Goal: Find specific fact: Find specific fact

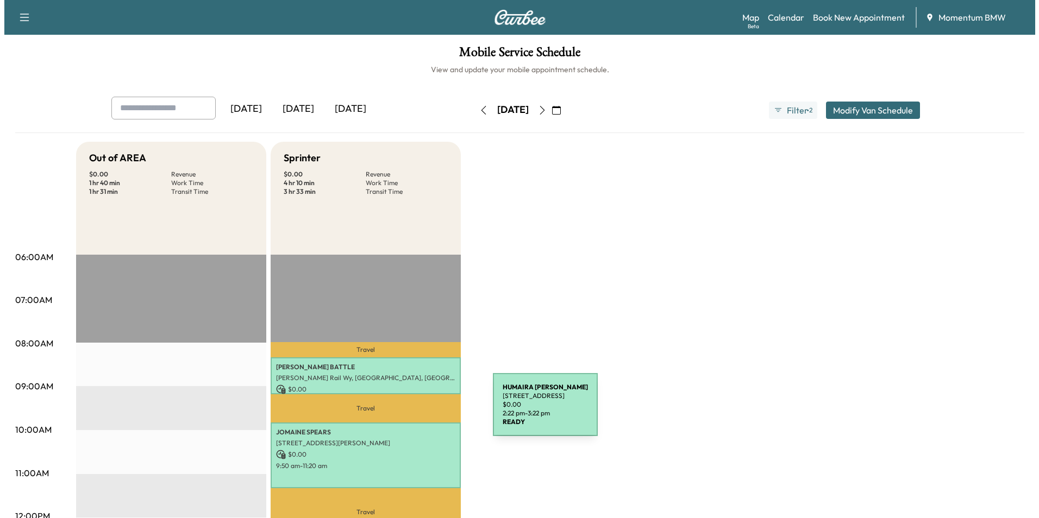
scroll to position [217, 0]
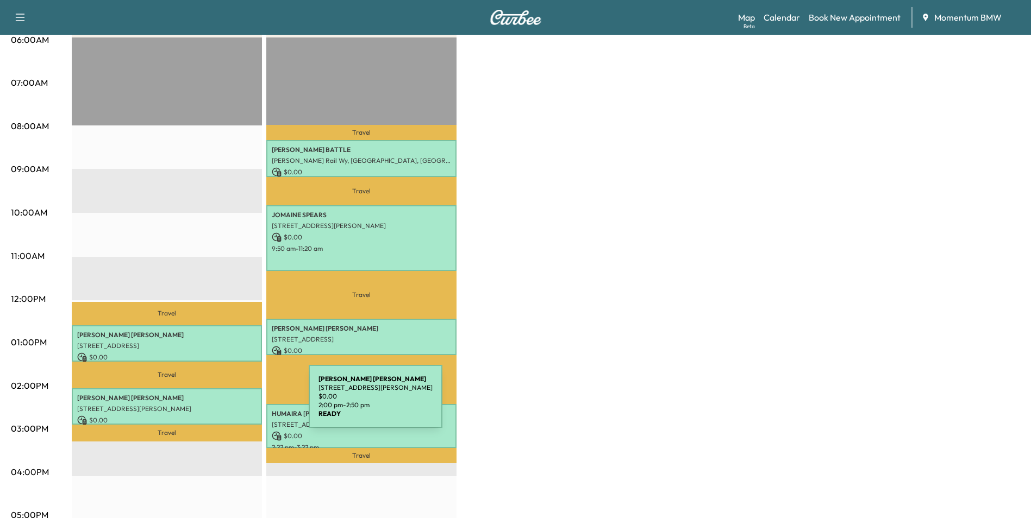
click at [227, 405] on p "[STREET_ADDRESS][PERSON_NAME]" at bounding box center [166, 409] width 179 height 9
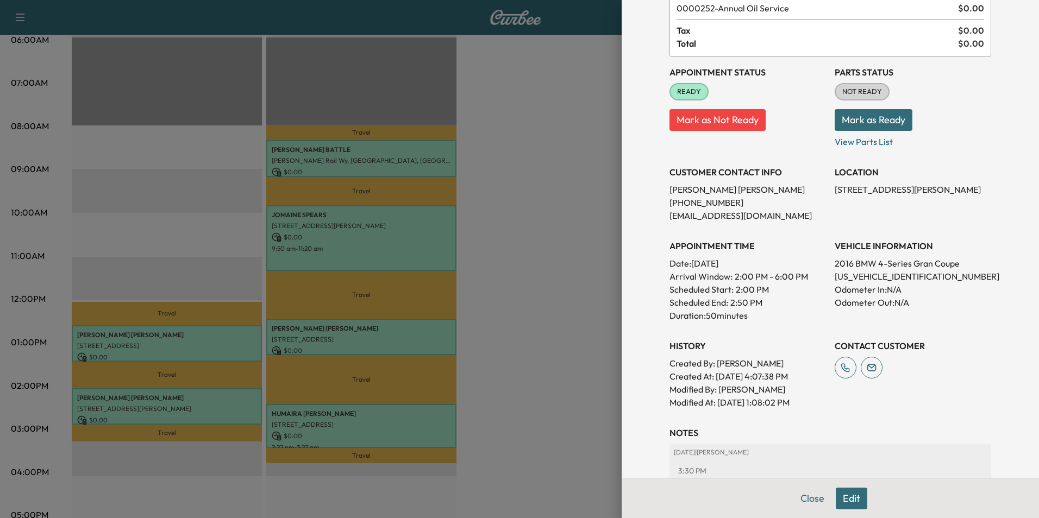
scroll to position [42, 0]
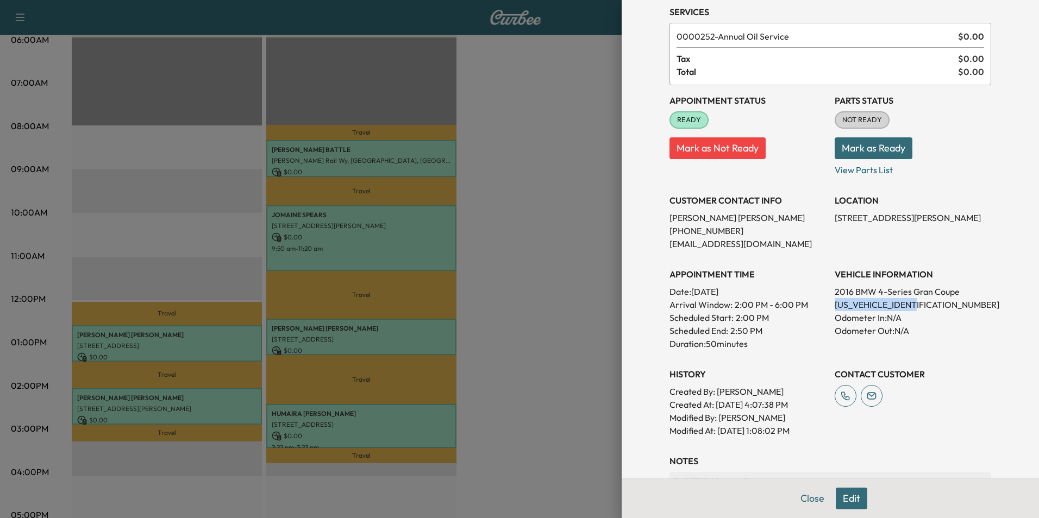
drag, startPoint x: 921, startPoint y: 304, endPoint x: 830, endPoint y: 305, distance: 90.7
click at [835, 305] on p "[US_VEHICLE_IDENTIFICATION_NUMBER]" at bounding box center [913, 304] width 156 height 13
drag, startPoint x: 830, startPoint y: 305, endPoint x: 869, endPoint y: 304, distance: 39.1
copy p "[US_VEHICLE_IDENTIFICATION_NUMBER]"
drag, startPoint x: 722, startPoint y: 234, endPoint x: 662, endPoint y: 234, distance: 59.2
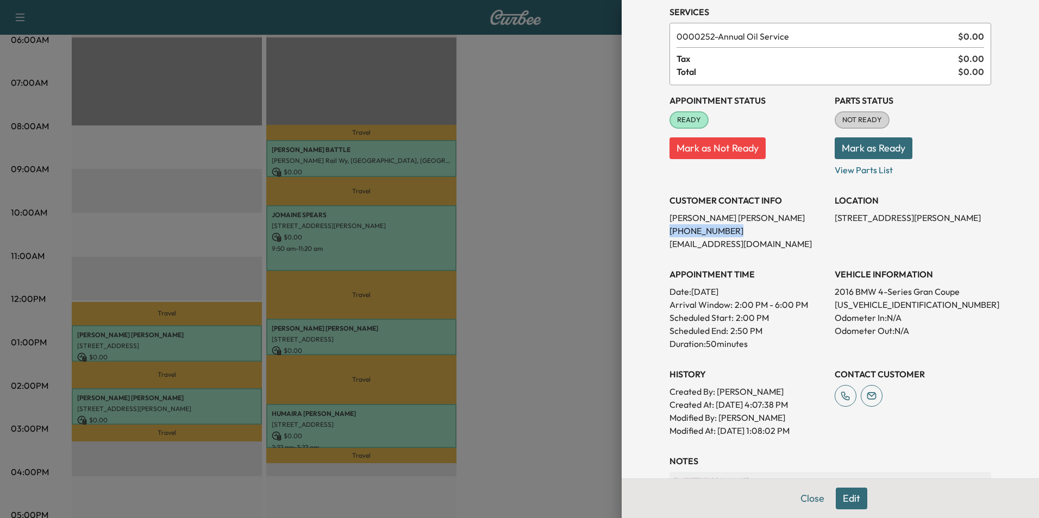
click at [669, 234] on p "[PHONE_NUMBER]" at bounding box center [747, 230] width 156 height 13
drag, startPoint x: 662, startPoint y: 234, endPoint x: 708, endPoint y: 231, distance: 45.7
copy p "[PHONE_NUMBER]"
click at [796, 499] on button "Close" at bounding box center [812, 499] width 38 height 22
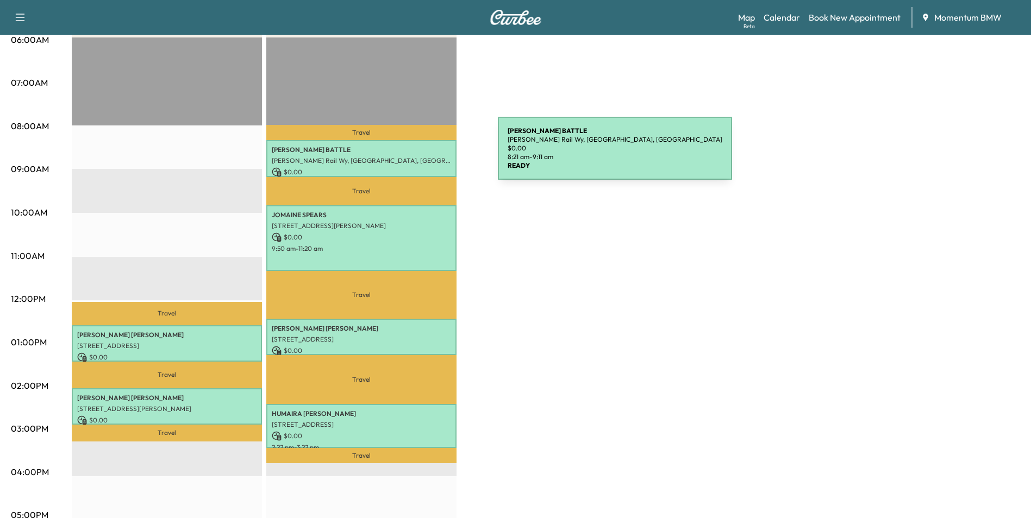
click at [416, 155] on div "[PERSON_NAME] [PERSON_NAME] Rail Wy, [GEOGRAPHIC_DATA], [GEOGRAPHIC_DATA] $ 0.0…" at bounding box center [361, 158] width 190 height 36
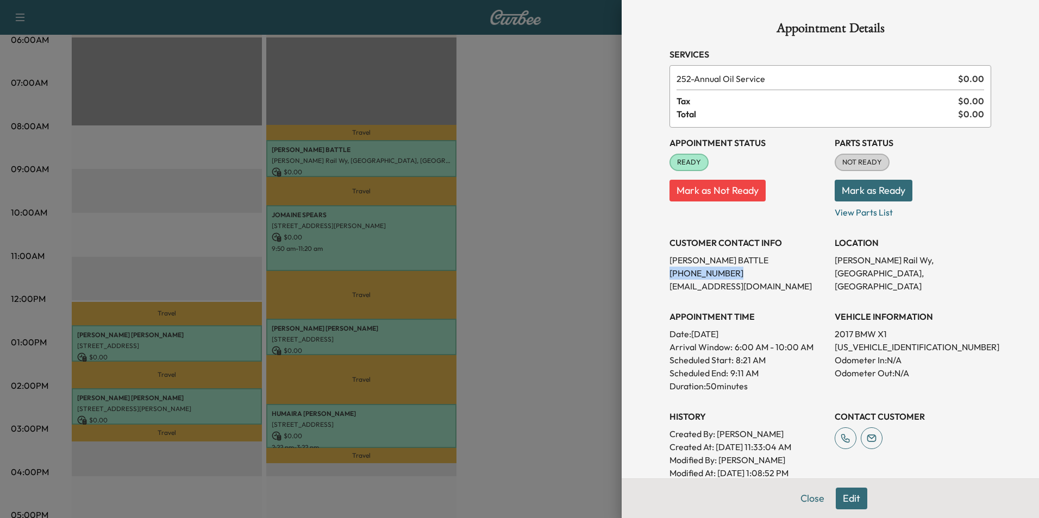
drag, startPoint x: 720, startPoint y: 274, endPoint x: 662, endPoint y: 277, distance: 58.8
click at [669, 277] on p "[PHONE_NUMBER]" at bounding box center [747, 273] width 156 height 13
drag, startPoint x: 662, startPoint y: 277, endPoint x: 700, endPoint y: 274, distance: 38.7
copy p "[PHONE_NUMBER]"
click at [803, 500] on button "Close" at bounding box center [812, 499] width 38 height 22
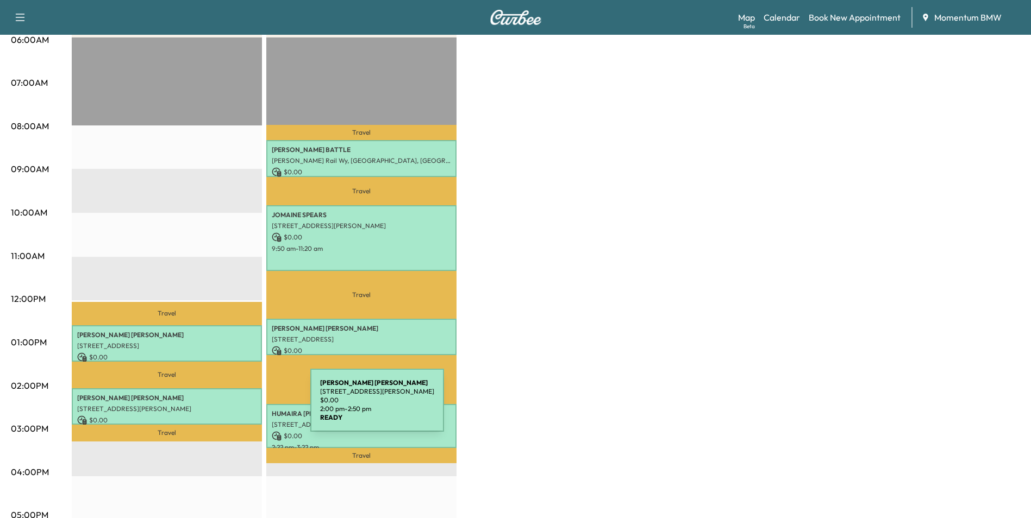
click at [229, 407] on p "[STREET_ADDRESS][PERSON_NAME]" at bounding box center [166, 409] width 179 height 9
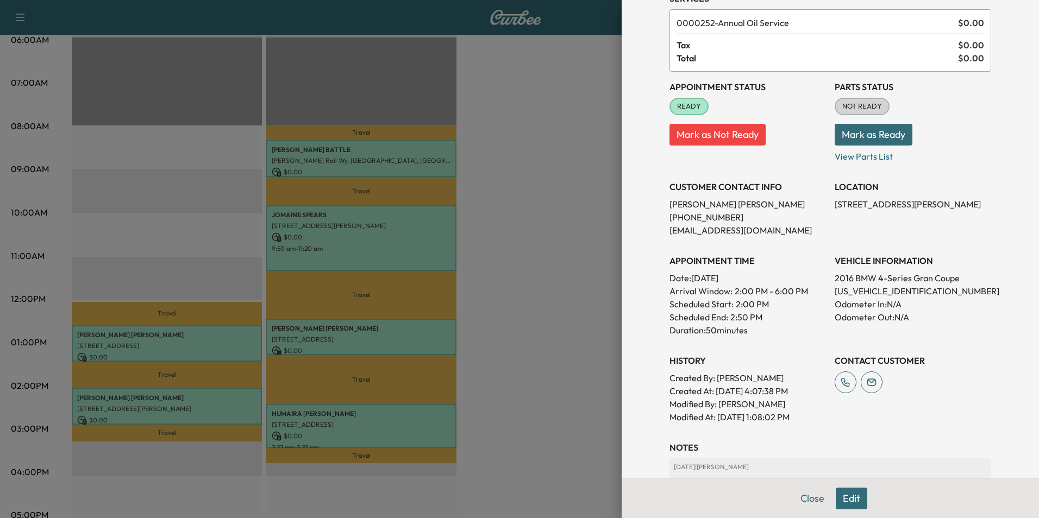
scroll to position [151, 0]
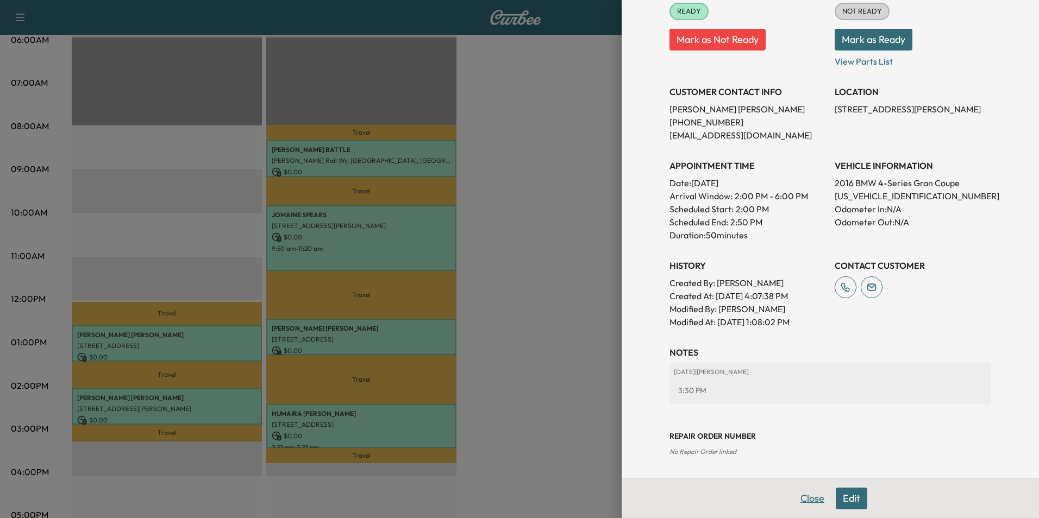
click at [796, 495] on button "Close" at bounding box center [812, 499] width 38 height 22
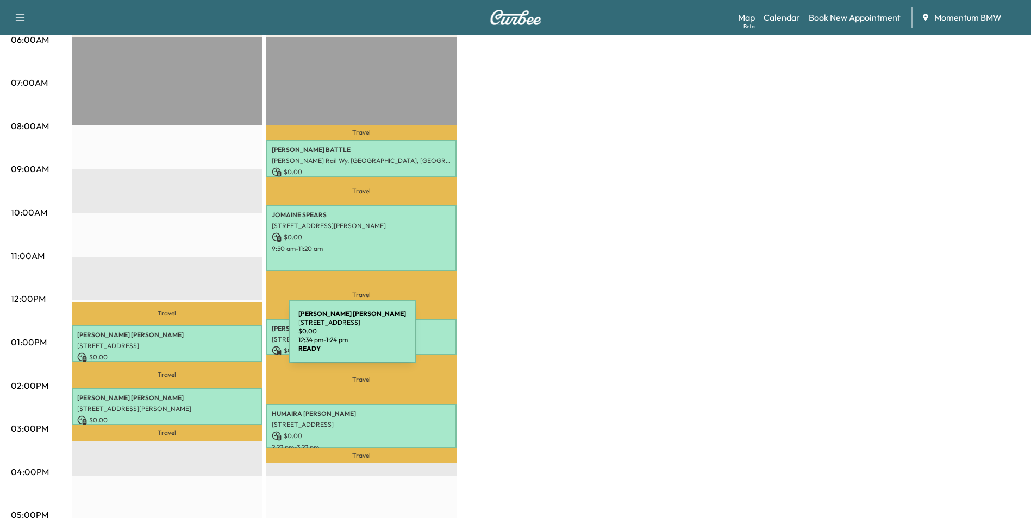
click at [207, 342] on p "[STREET_ADDRESS]" at bounding box center [166, 346] width 179 height 9
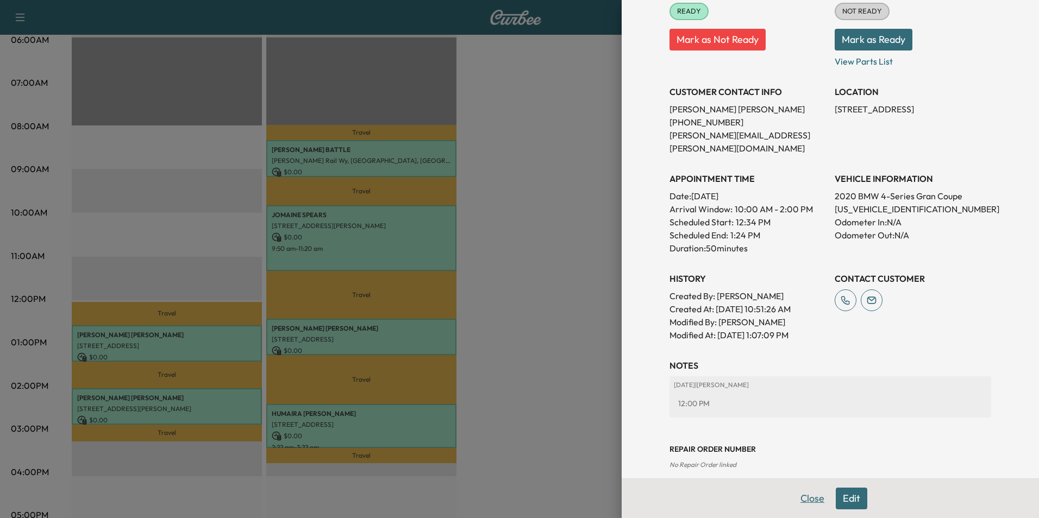
click at [809, 497] on button "Close" at bounding box center [812, 499] width 38 height 22
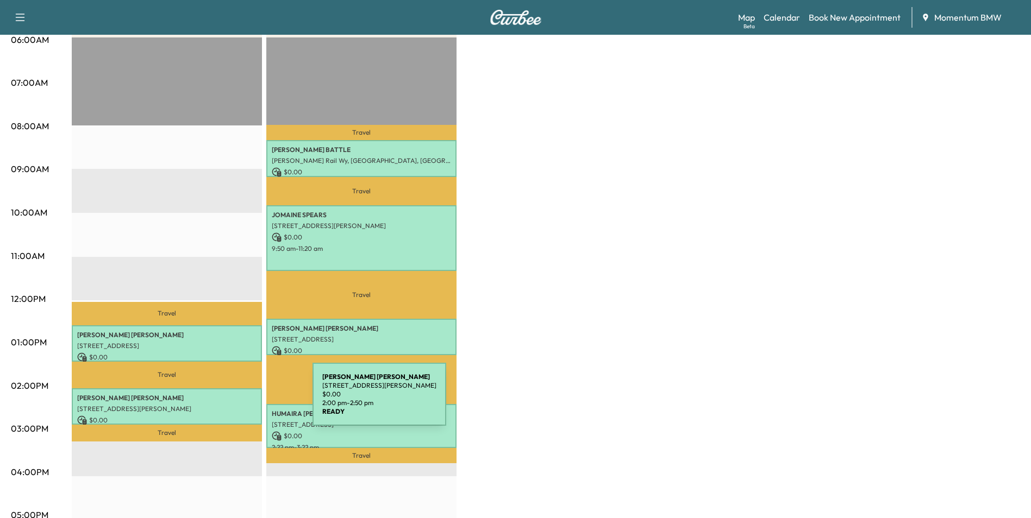
click at [231, 405] on p "[STREET_ADDRESS][PERSON_NAME]" at bounding box center [166, 409] width 179 height 9
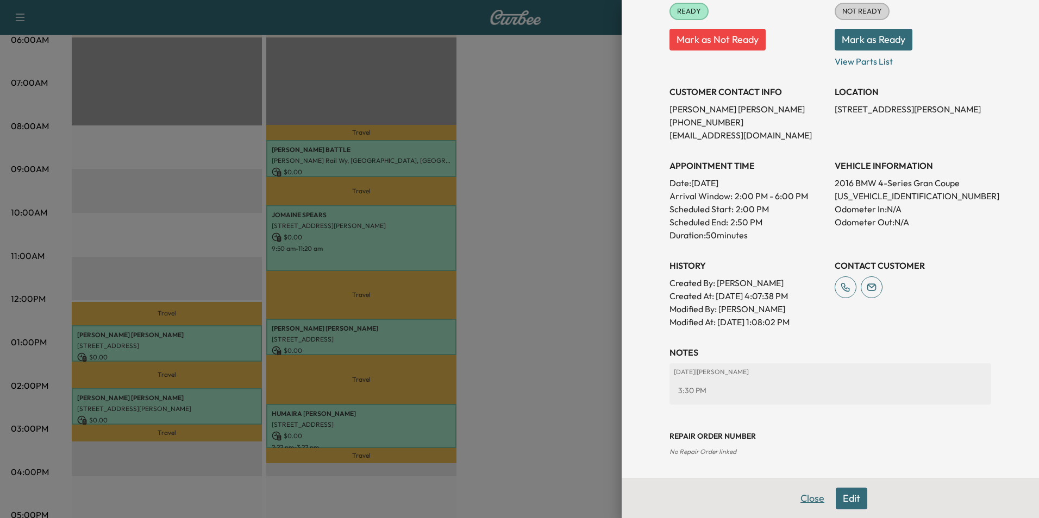
click at [806, 495] on button "Close" at bounding box center [812, 499] width 38 height 22
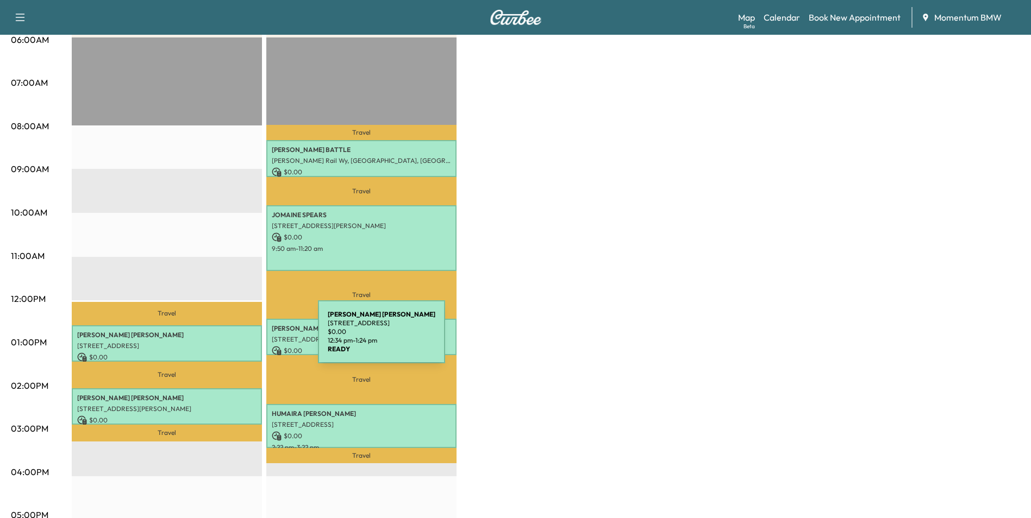
click at [236, 342] on p "[STREET_ADDRESS]" at bounding box center [166, 346] width 179 height 9
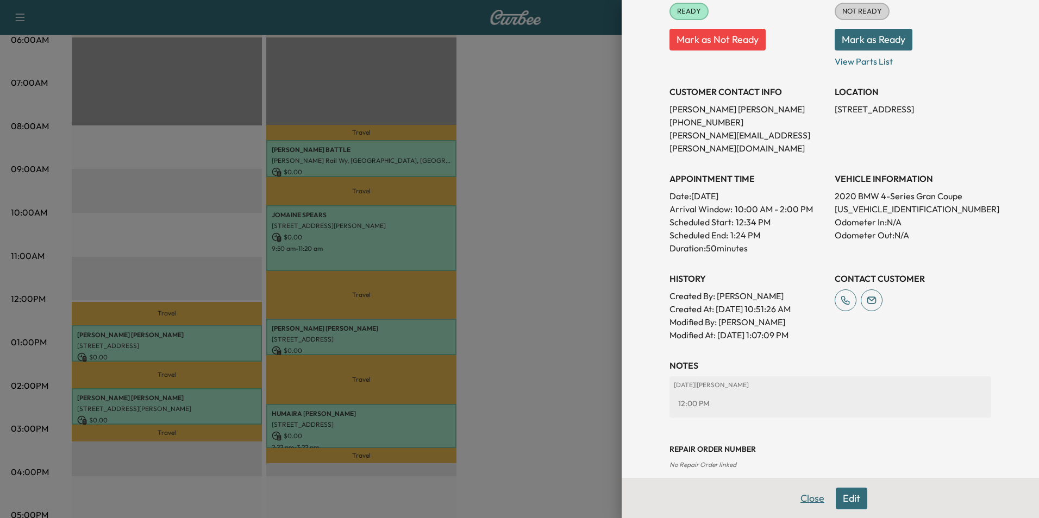
click at [801, 498] on button "Close" at bounding box center [812, 499] width 38 height 22
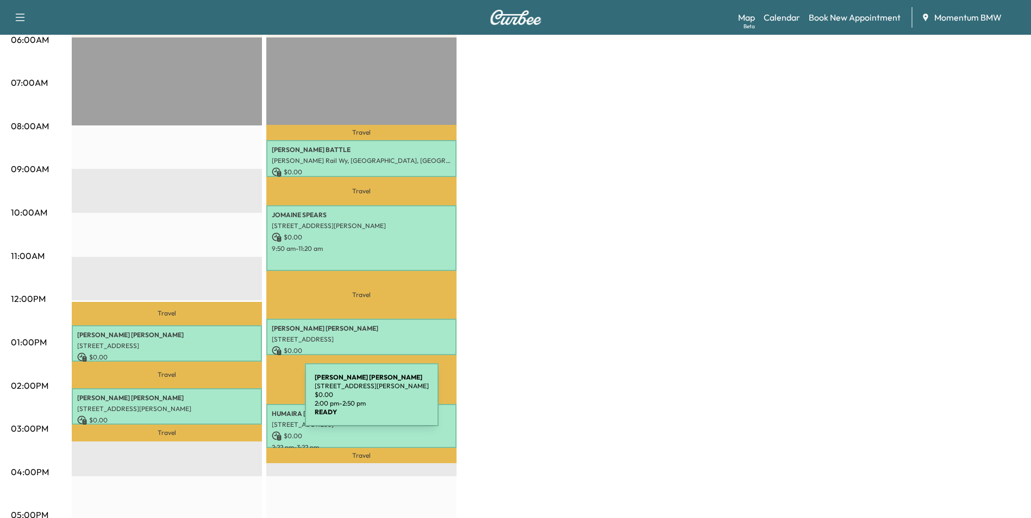
click at [223, 405] on p "[STREET_ADDRESS][PERSON_NAME]" at bounding box center [166, 409] width 179 height 9
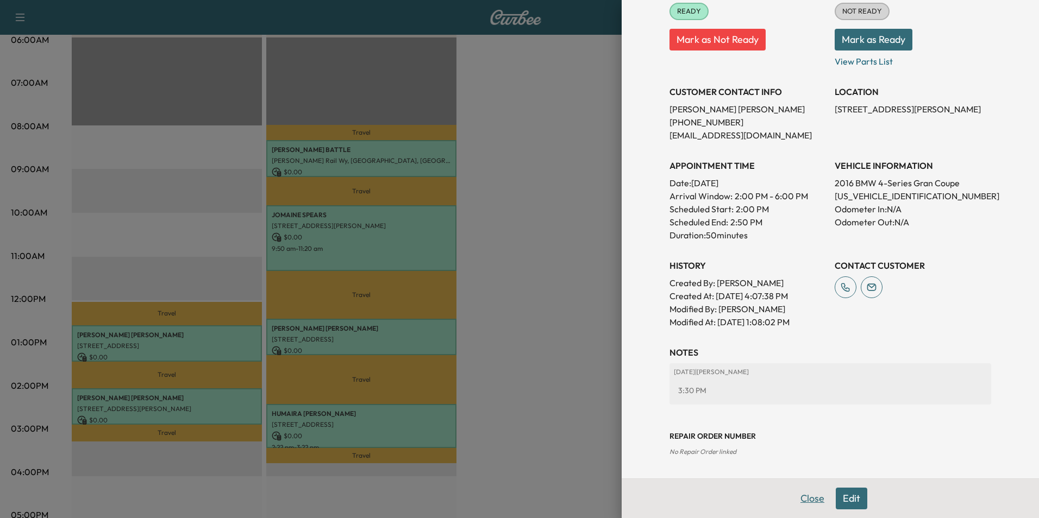
click at [801, 493] on button "Close" at bounding box center [812, 499] width 38 height 22
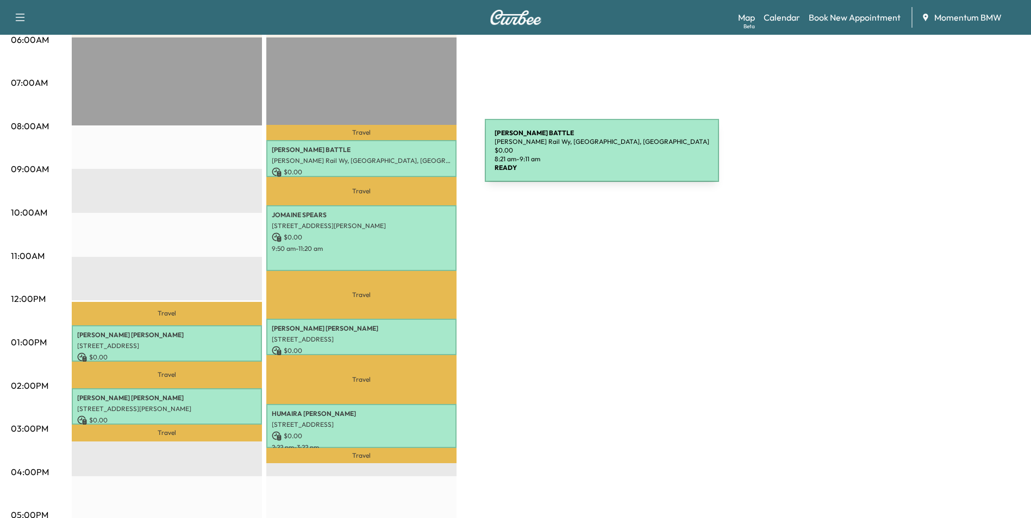
click at [403, 157] on p "[PERSON_NAME] Rail Wy, [GEOGRAPHIC_DATA], [GEOGRAPHIC_DATA]" at bounding box center [361, 160] width 179 height 9
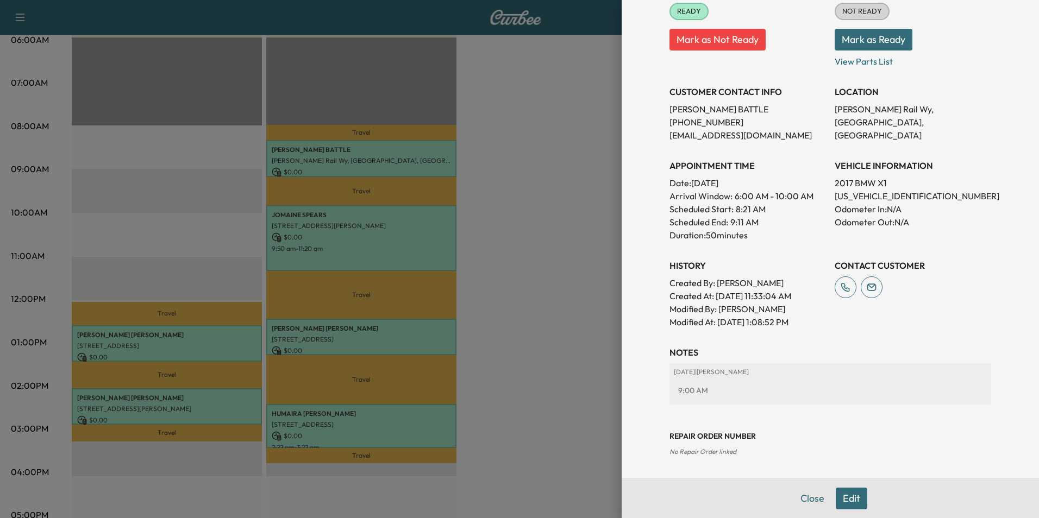
drag, startPoint x: 807, startPoint y: 501, endPoint x: 781, endPoint y: 509, distance: 27.8
click at [807, 501] on button "Close" at bounding box center [812, 499] width 38 height 22
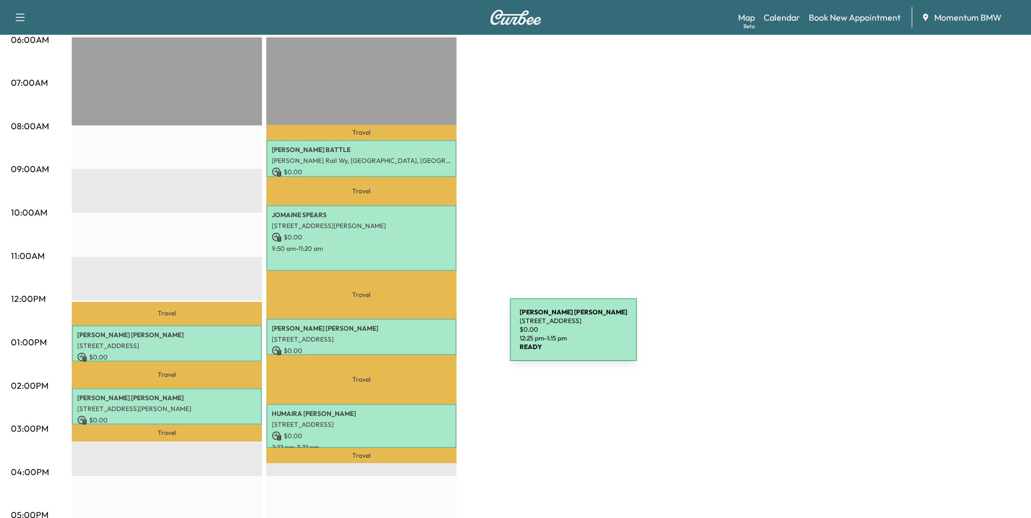
click at [428, 336] on p "[STREET_ADDRESS]" at bounding box center [361, 339] width 179 height 9
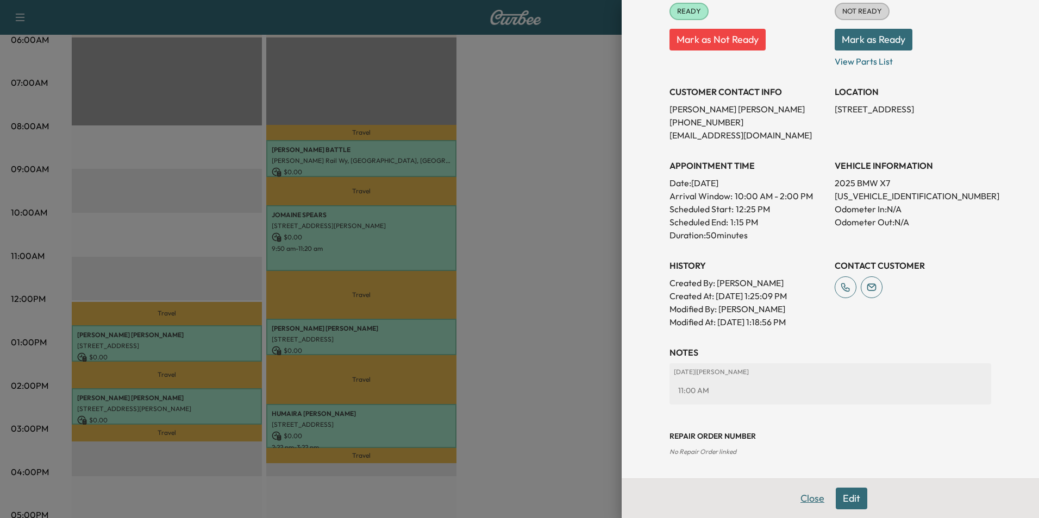
click at [794, 497] on button "Close" at bounding box center [812, 499] width 38 height 22
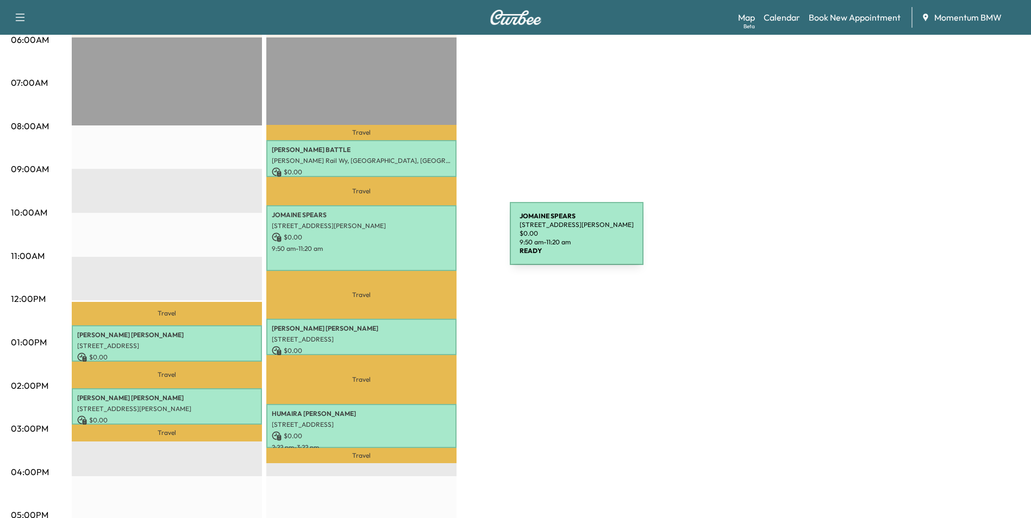
click at [428, 240] on p "$ 0.00" at bounding box center [361, 238] width 179 height 10
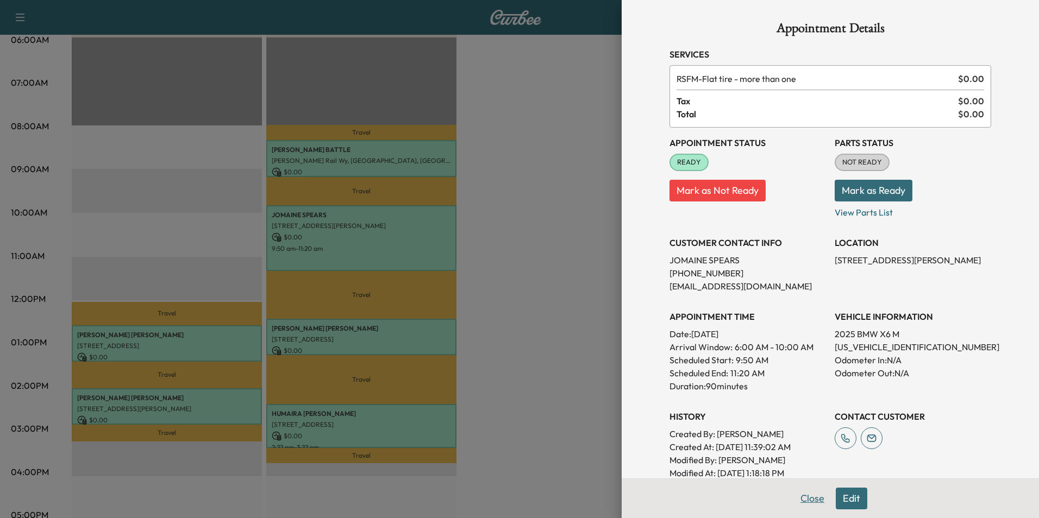
click at [807, 498] on button "Close" at bounding box center [812, 499] width 38 height 22
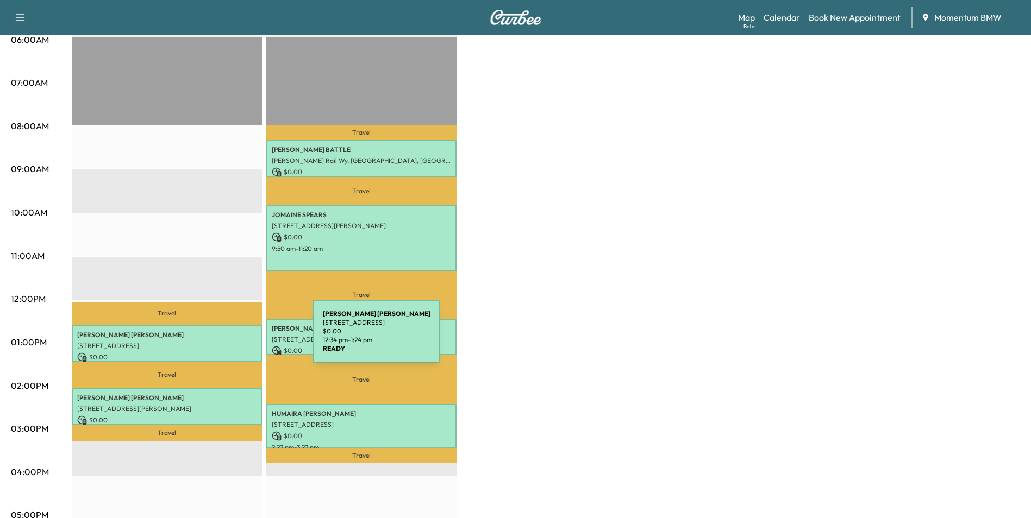
click at [231, 342] on p "[STREET_ADDRESS]" at bounding box center [166, 346] width 179 height 9
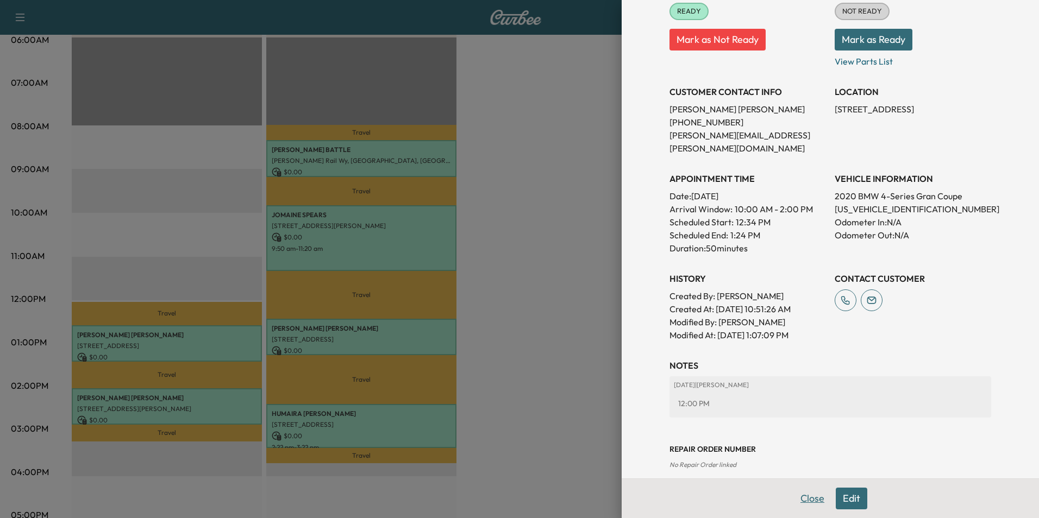
click at [800, 497] on button "Close" at bounding box center [812, 499] width 38 height 22
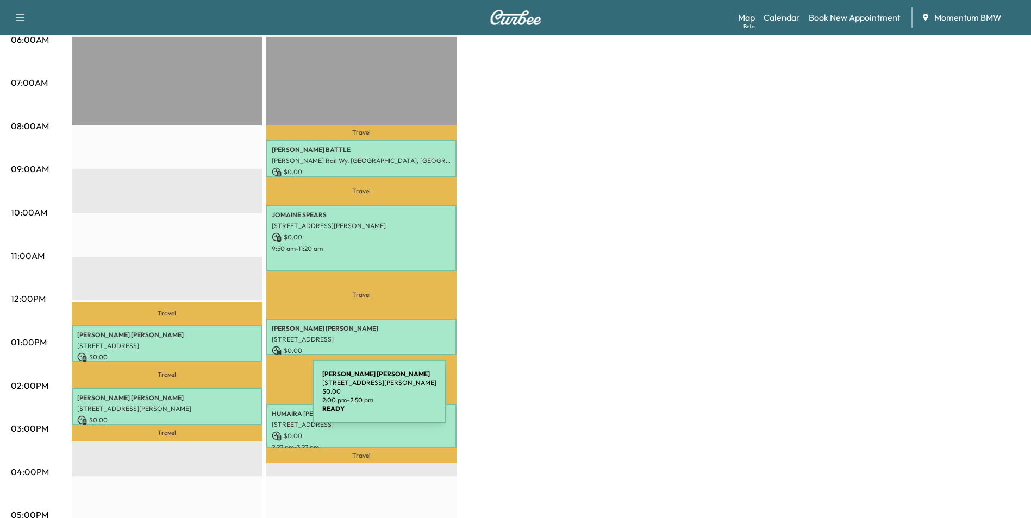
click at [231, 398] on p "[PERSON_NAME]" at bounding box center [166, 398] width 179 height 9
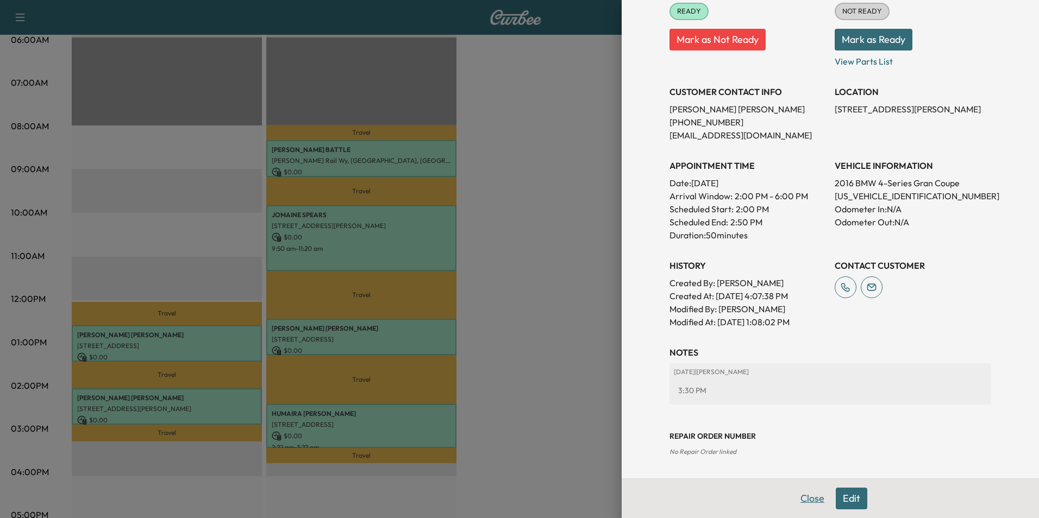
click at [811, 501] on button "Close" at bounding box center [812, 499] width 38 height 22
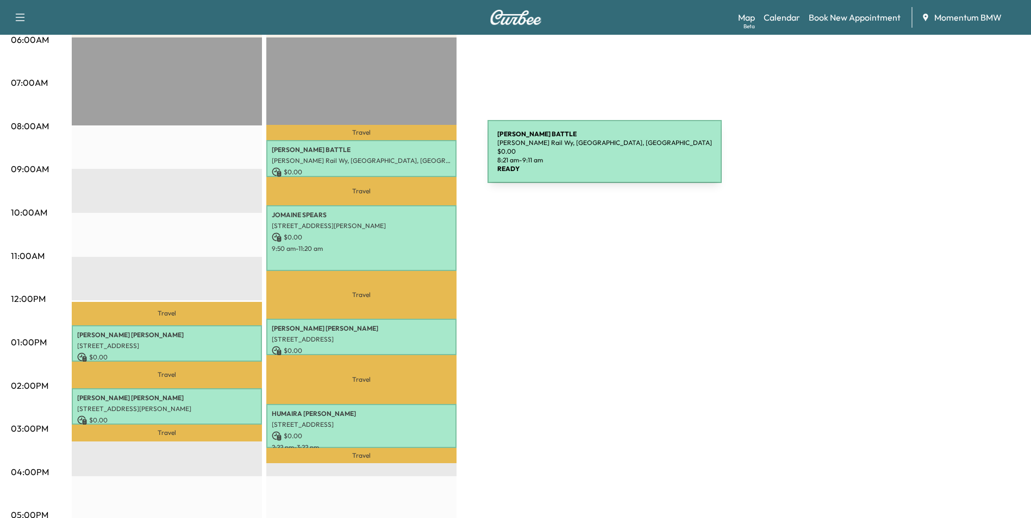
click at [406, 157] on p "[PERSON_NAME] Rail Wy, [GEOGRAPHIC_DATA], [GEOGRAPHIC_DATA]" at bounding box center [361, 160] width 179 height 9
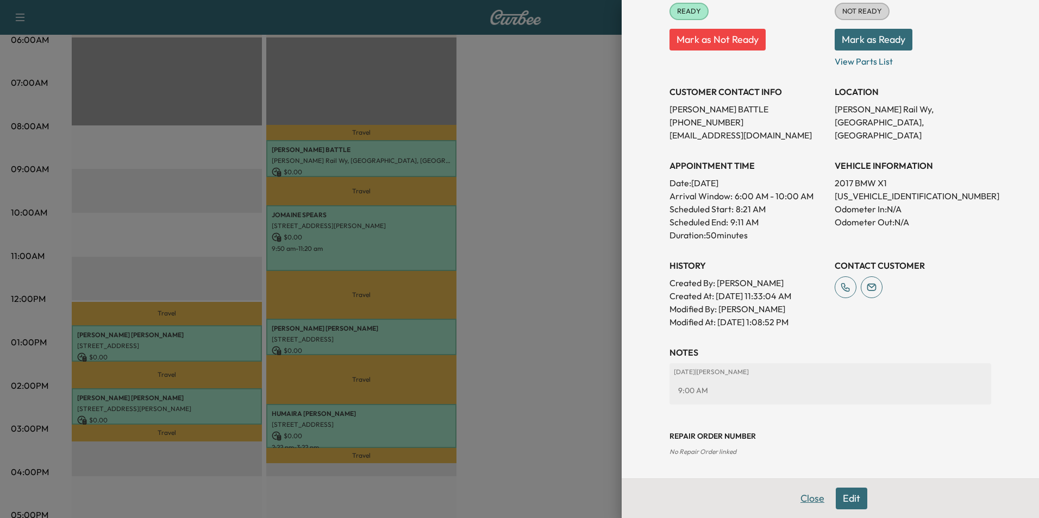
click at [803, 501] on button "Close" at bounding box center [812, 499] width 38 height 22
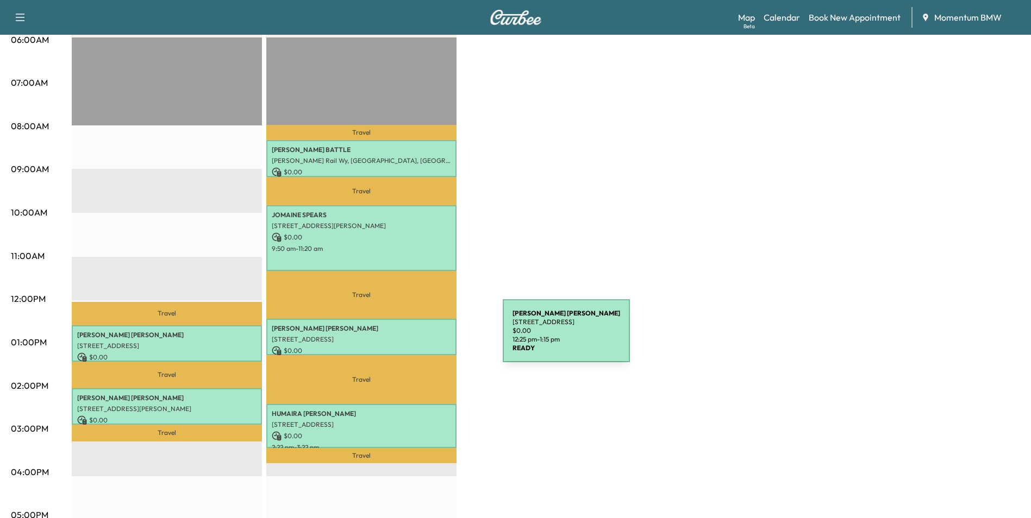
click at [421, 337] on p "[STREET_ADDRESS]" at bounding box center [361, 339] width 179 height 9
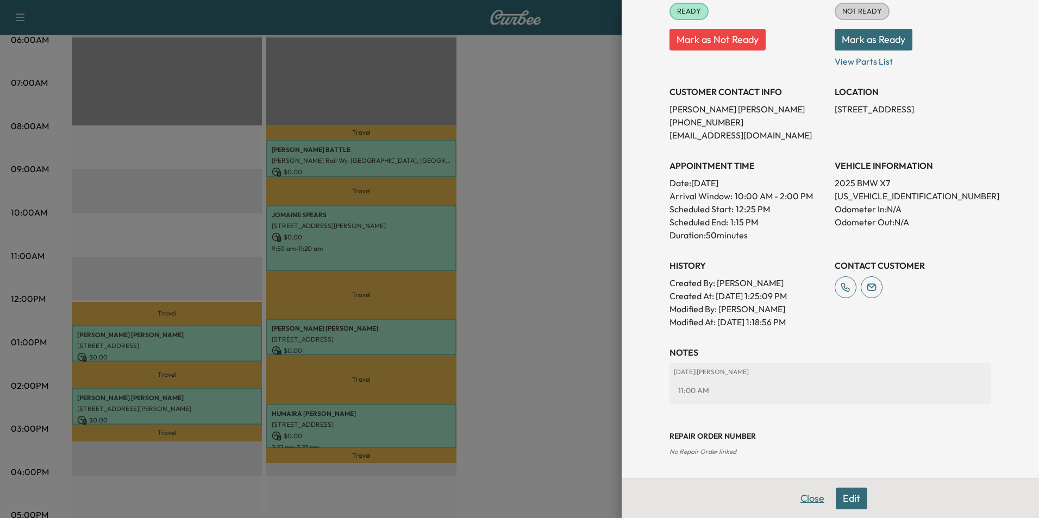
click at [807, 493] on button "Close" at bounding box center [812, 499] width 38 height 22
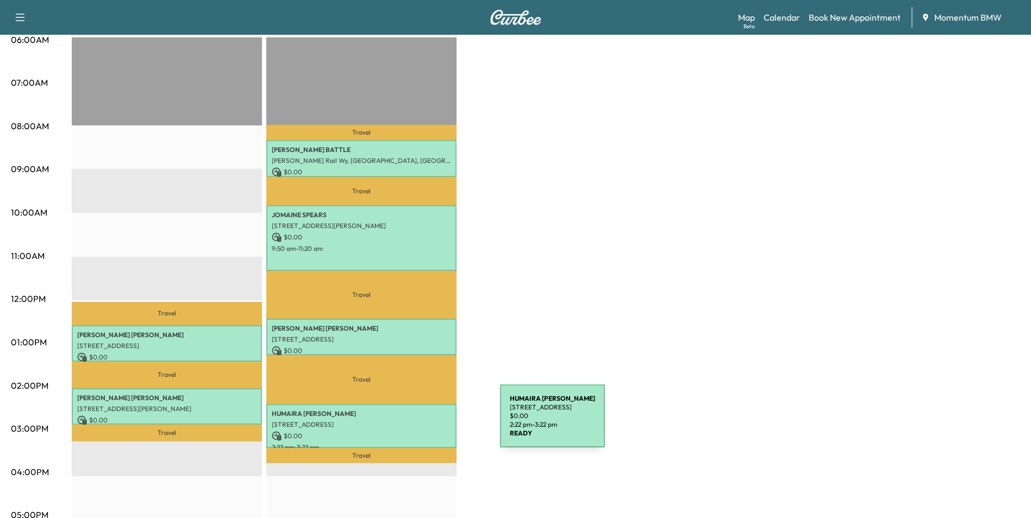
click at [418, 423] on p "[STREET_ADDRESS]" at bounding box center [361, 425] width 179 height 9
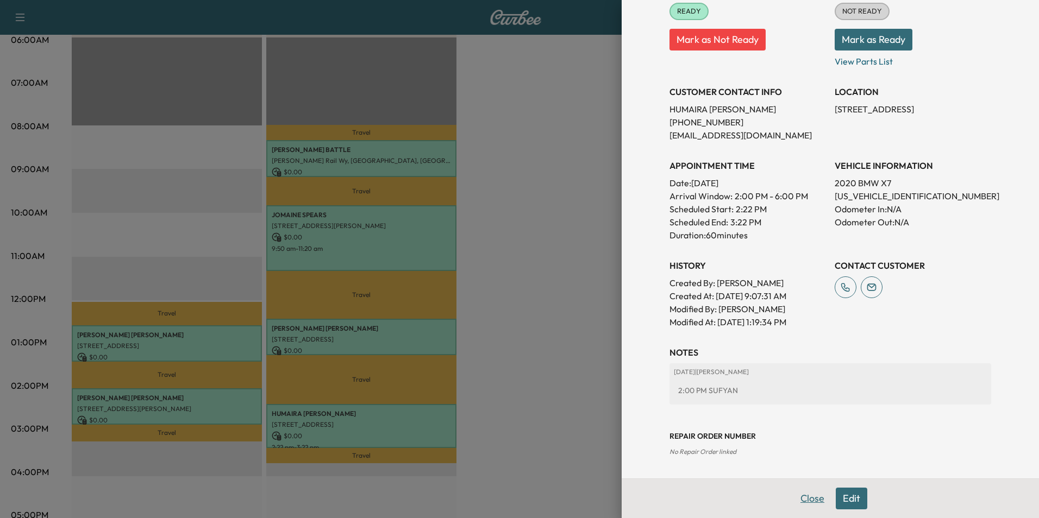
click at [810, 497] on button "Close" at bounding box center [812, 499] width 38 height 22
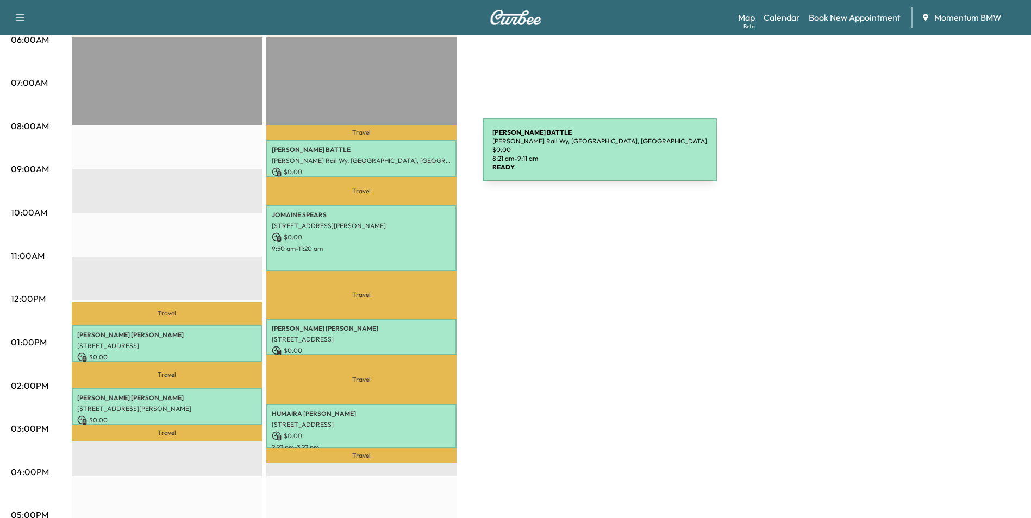
click at [401, 156] on p "[PERSON_NAME] Rail Wy, [GEOGRAPHIC_DATA], [GEOGRAPHIC_DATA]" at bounding box center [361, 160] width 179 height 9
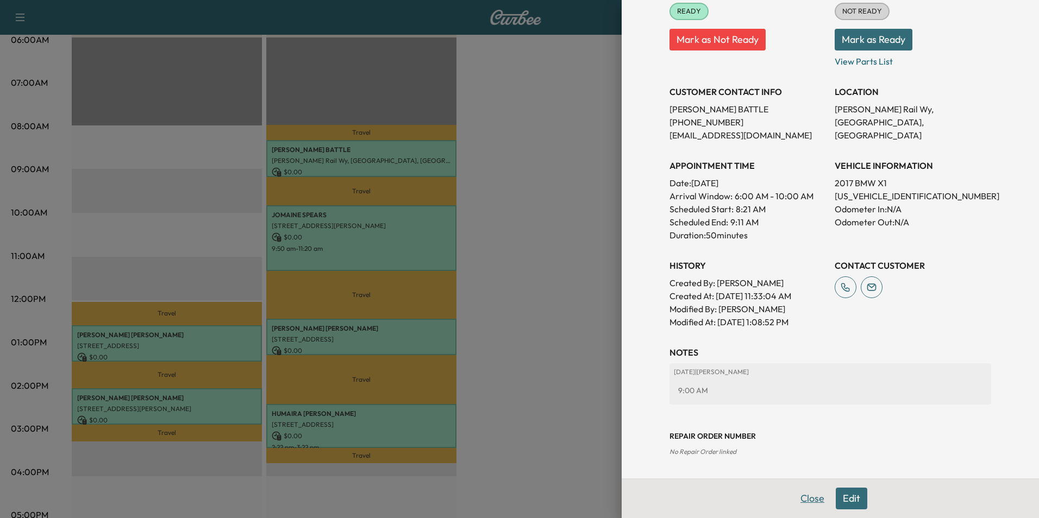
click at [807, 499] on button "Close" at bounding box center [812, 499] width 38 height 22
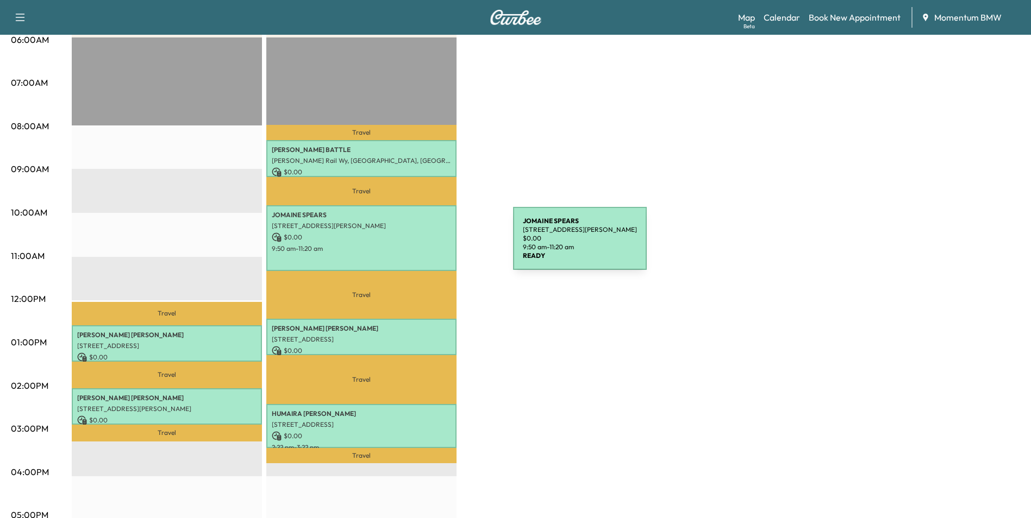
click at [431, 245] on p "9:50 am - 11:20 am" at bounding box center [361, 249] width 179 height 9
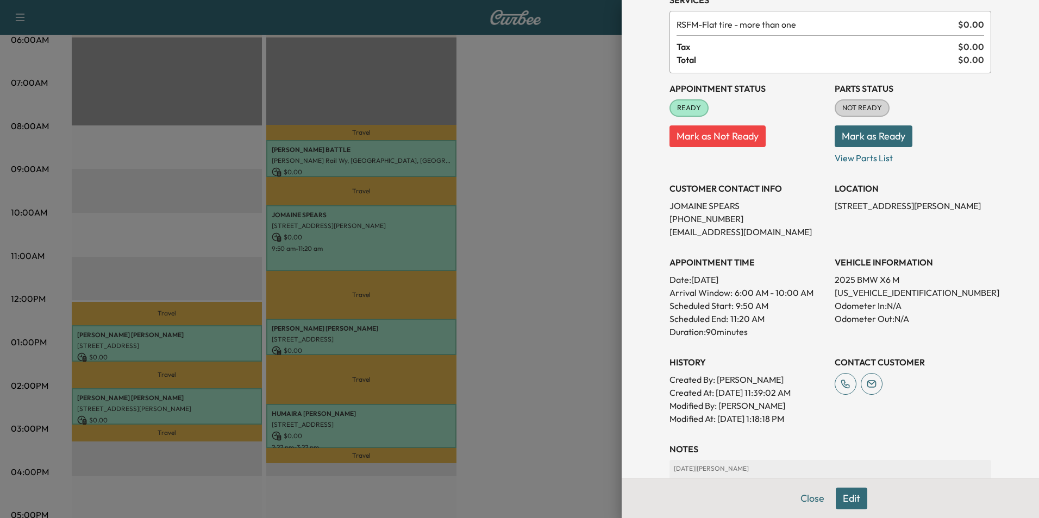
scroll to position [109, 0]
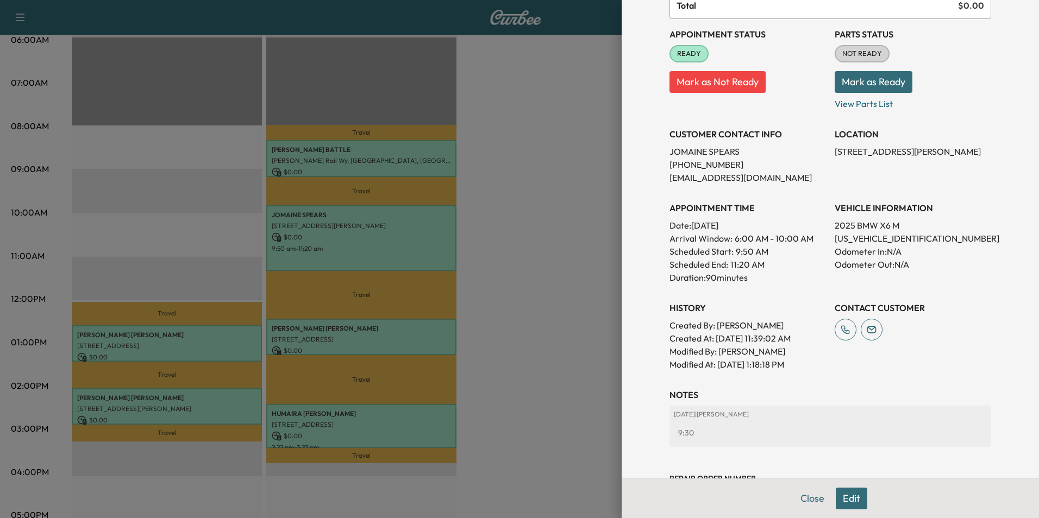
click at [419, 335] on div at bounding box center [519, 259] width 1039 height 518
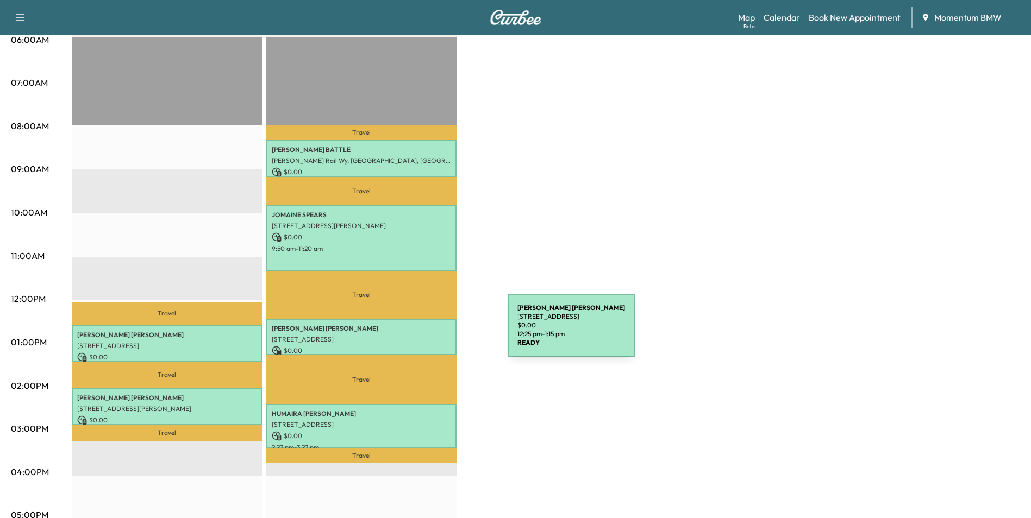
click at [426, 335] on p "[STREET_ADDRESS]" at bounding box center [361, 339] width 179 height 9
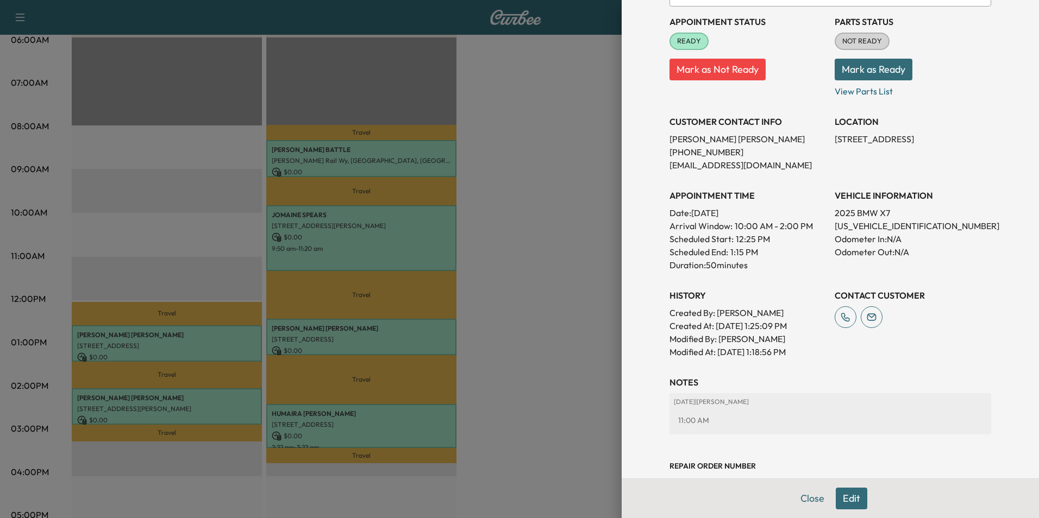
scroll to position [151, 0]
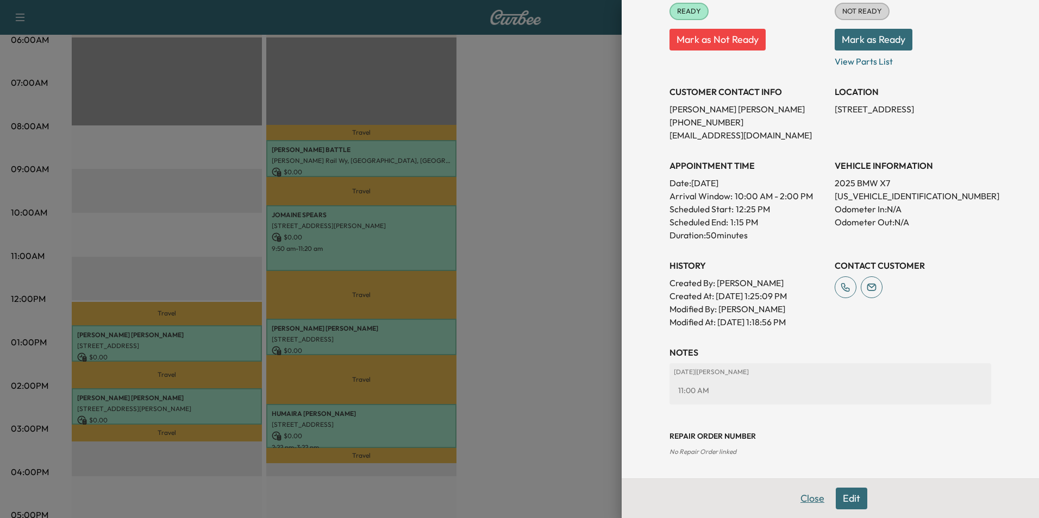
click at [810, 498] on button "Close" at bounding box center [812, 499] width 38 height 22
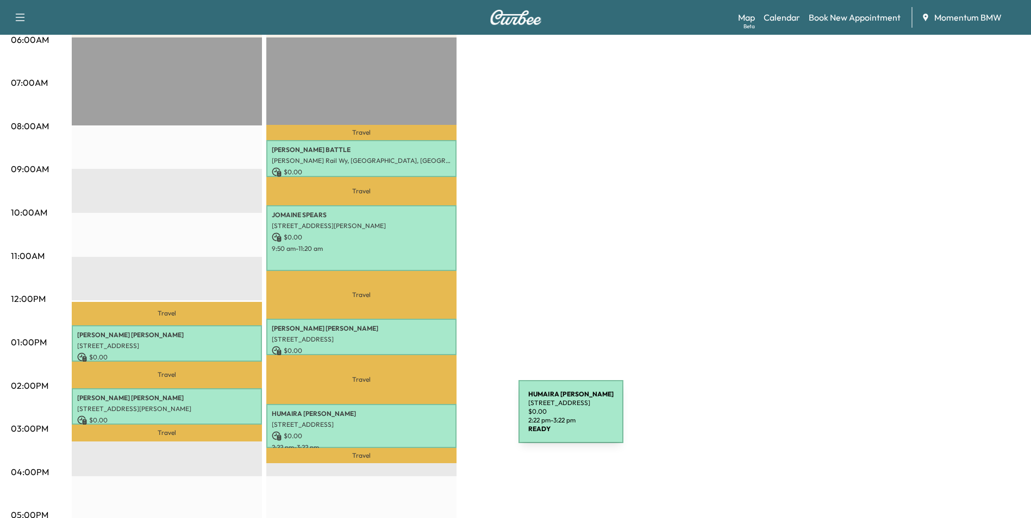
click at [437, 421] on p "[STREET_ADDRESS]" at bounding box center [361, 425] width 179 height 9
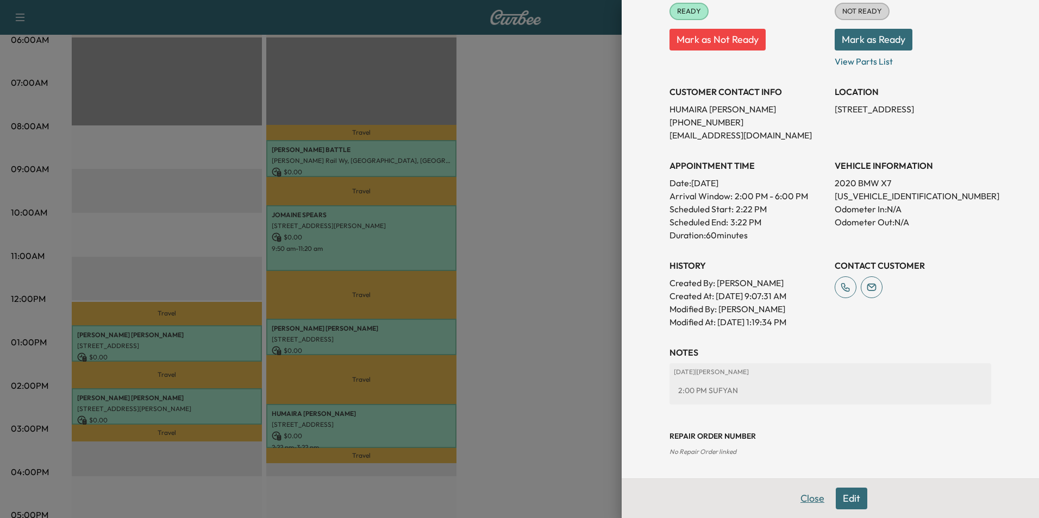
click at [803, 498] on button "Close" at bounding box center [812, 499] width 38 height 22
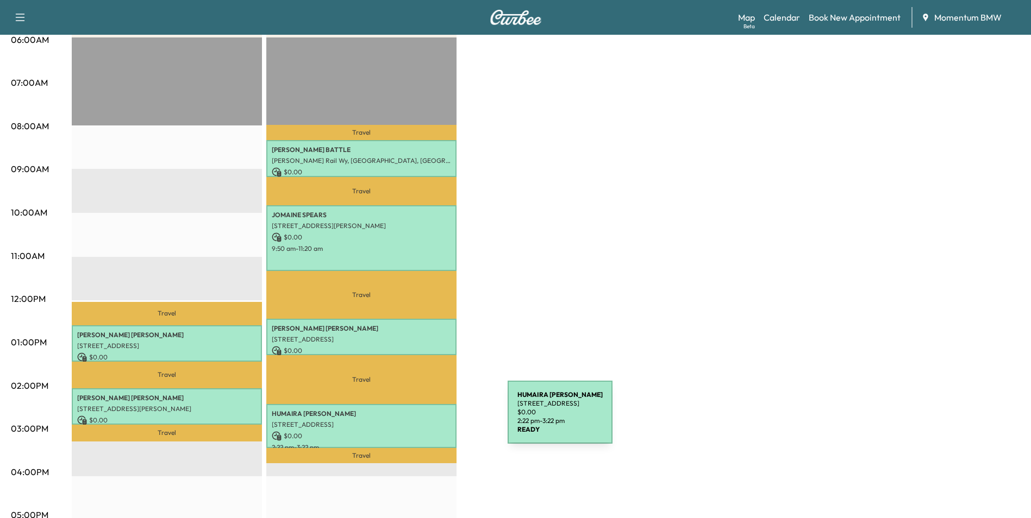
click at [426, 421] on p "[STREET_ADDRESS]" at bounding box center [361, 425] width 179 height 9
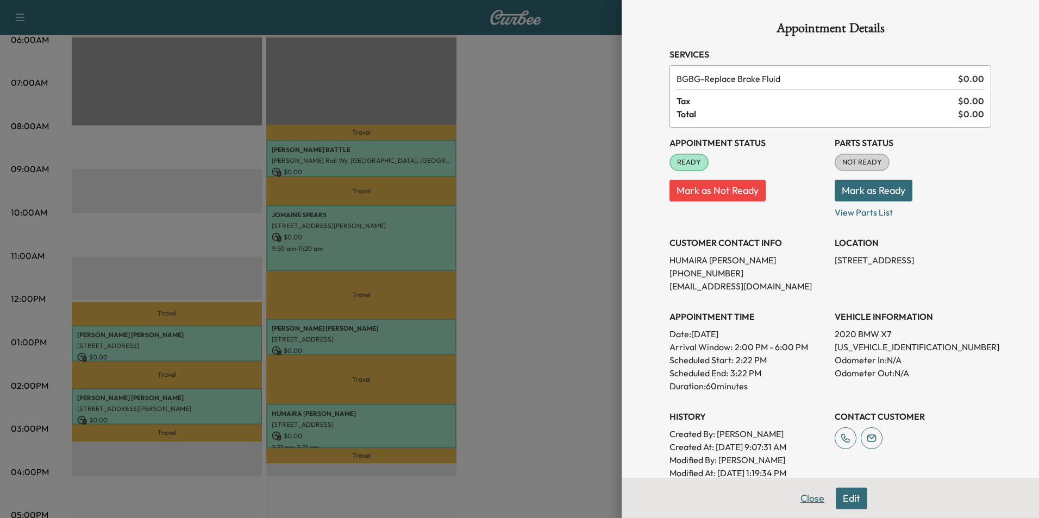
click at [800, 498] on button "Close" at bounding box center [812, 499] width 38 height 22
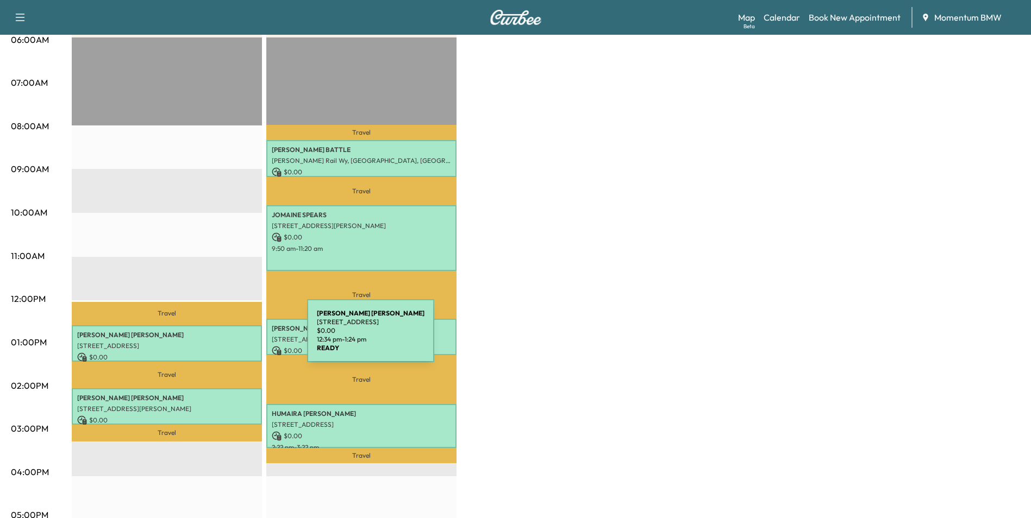
click at [225, 337] on div "[PERSON_NAME] [STREET_ADDRESS][PERSON_NAME] $ 0.00 12:34 pm - 1:24 pm" at bounding box center [167, 343] width 190 height 36
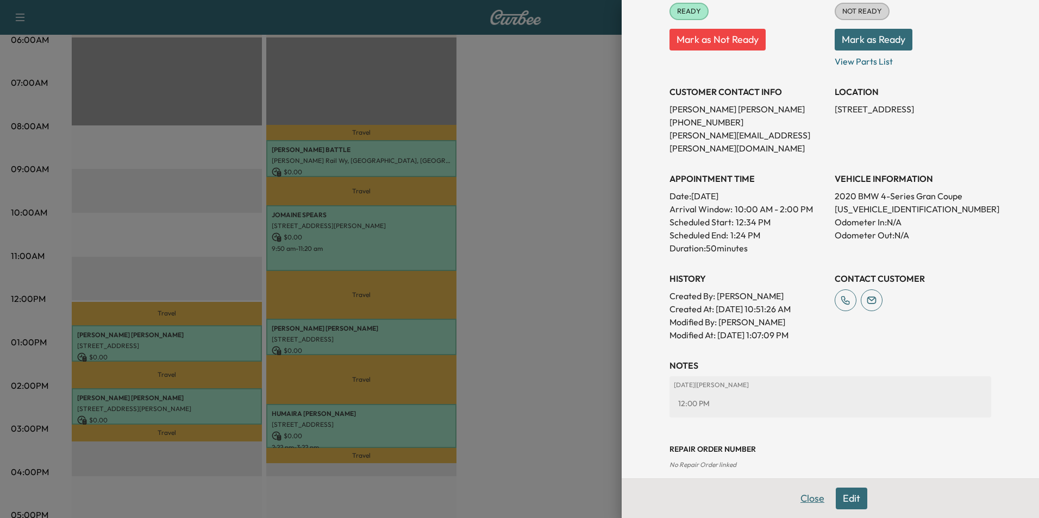
click at [802, 501] on button "Close" at bounding box center [812, 499] width 38 height 22
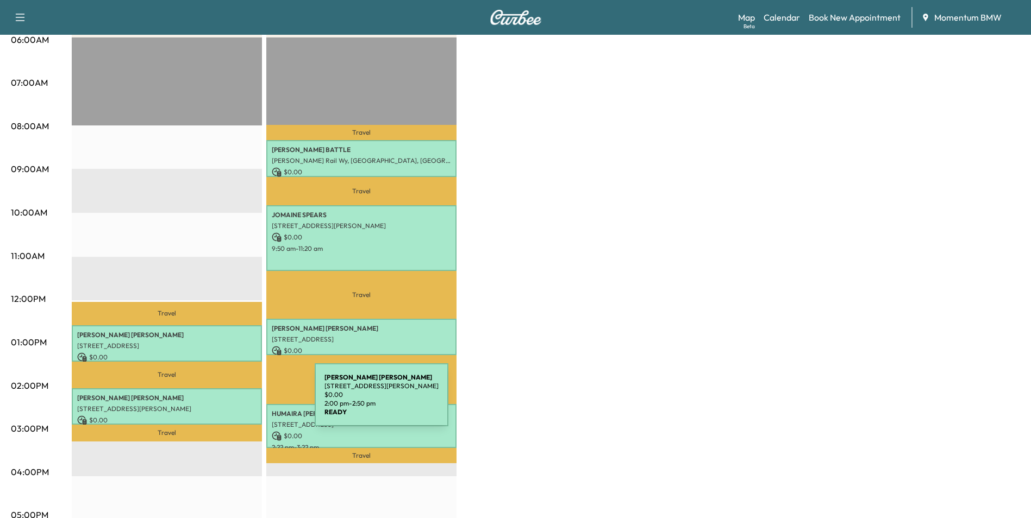
click at [233, 405] on p "[STREET_ADDRESS][PERSON_NAME]" at bounding box center [166, 409] width 179 height 9
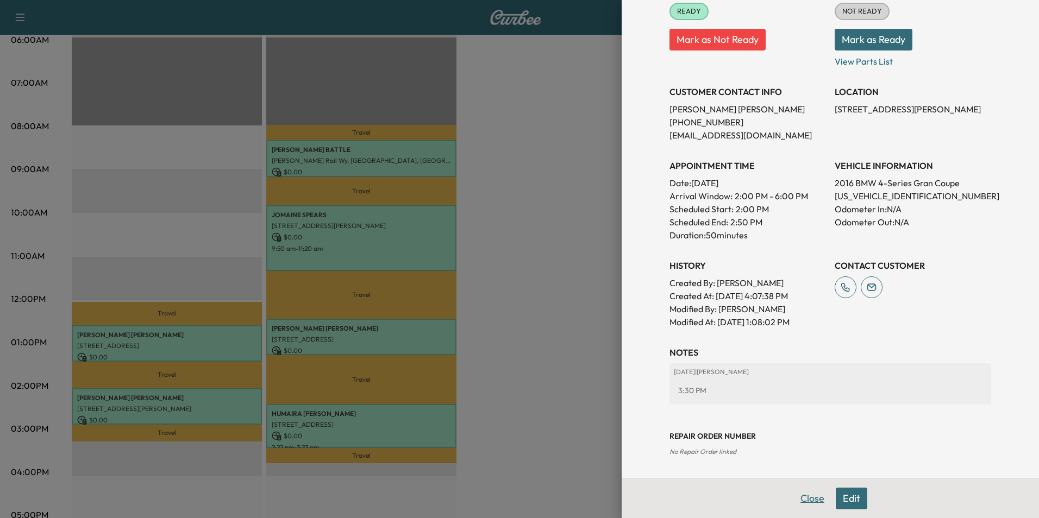
click at [799, 498] on button "Close" at bounding box center [812, 499] width 38 height 22
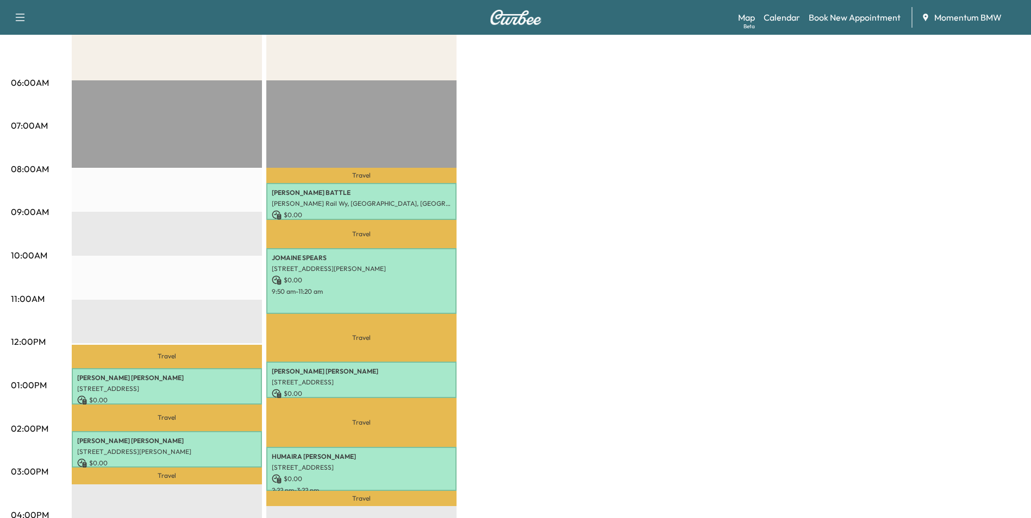
scroll to position [109, 0]
